Goal: Find specific page/section: Find specific page/section

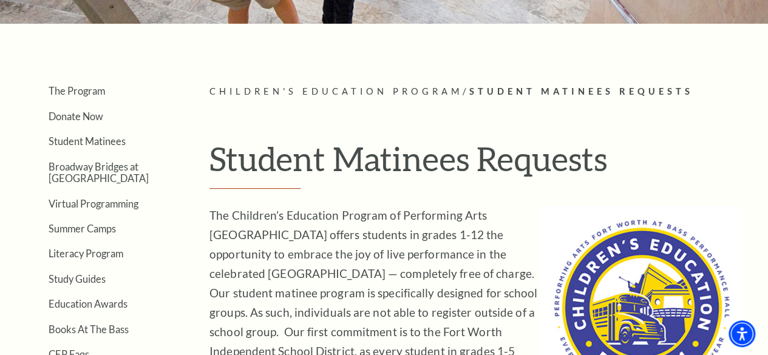
scroll to position [221, 0]
click at [67, 144] on link "Student Matinees" at bounding box center [87, 141] width 77 height 12
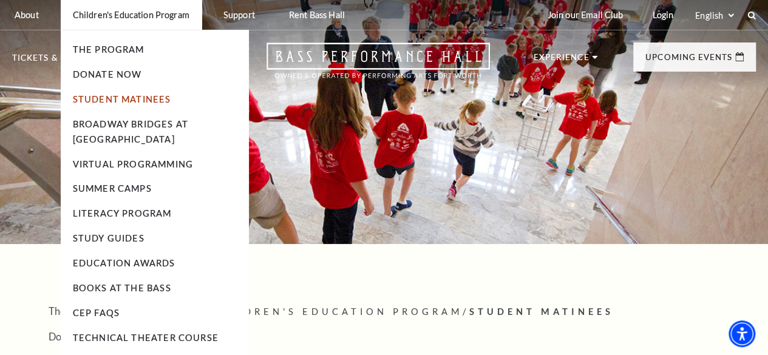
click at [114, 98] on link "Student Matinees" at bounding box center [122, 99] width 98 height 10
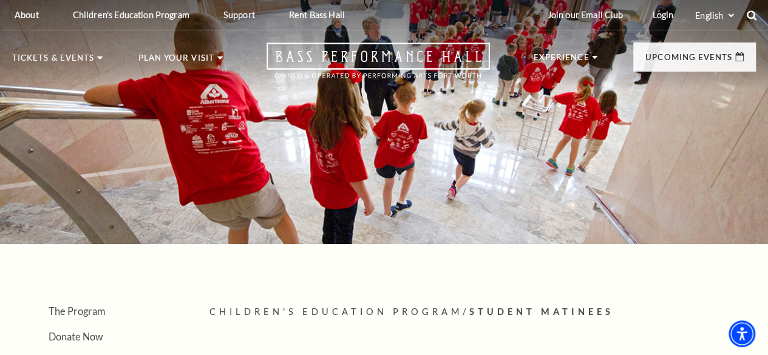
click at [752, 13] on icon at bounding box center [751, 15] width 11 height 11
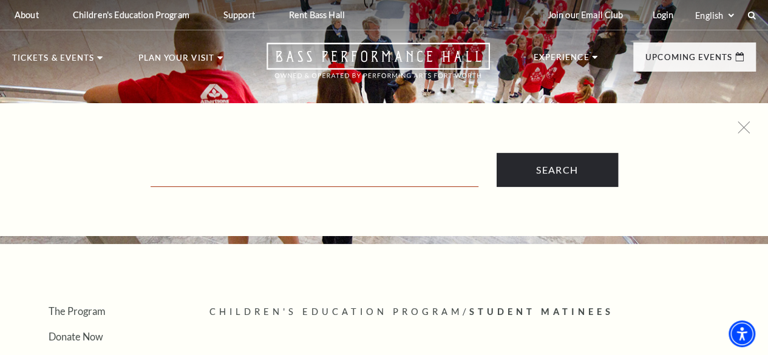
click at [241, 171] on input "Text field" at bounding box center [315, 174] width 328 height 25
type input "nutcracker students"
click at [496, 153] on input "Search" at bounding box center [556, 170] width 121 height 34
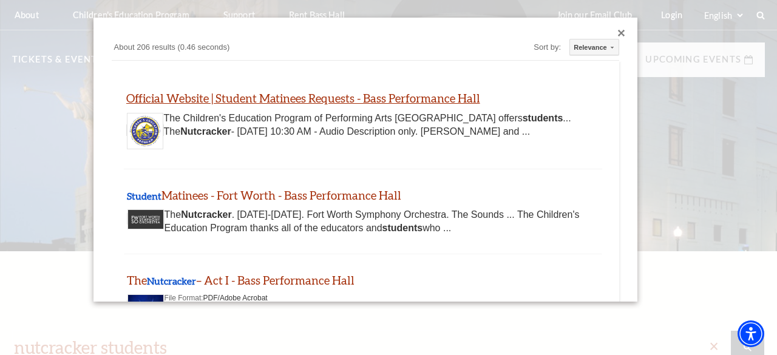
click at [345, 97] on link "Official Website | Student Matinees Requests - Bass Performance Hall" at bounding box center [303, 98] width 354 height 14
